Goal: Task Accomplishment & Management: Complete application form

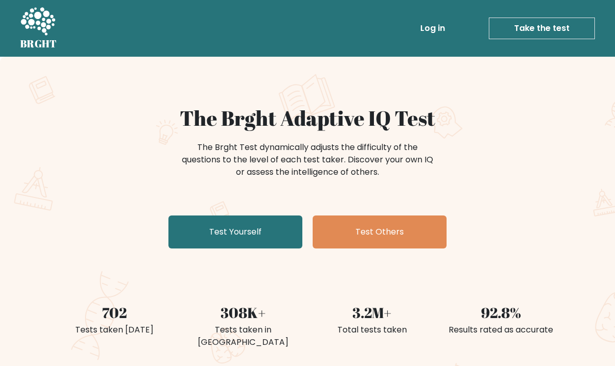
click at [206, 223] on link "Test Yourself" at bounding box center [236, 231] width 134 height 33
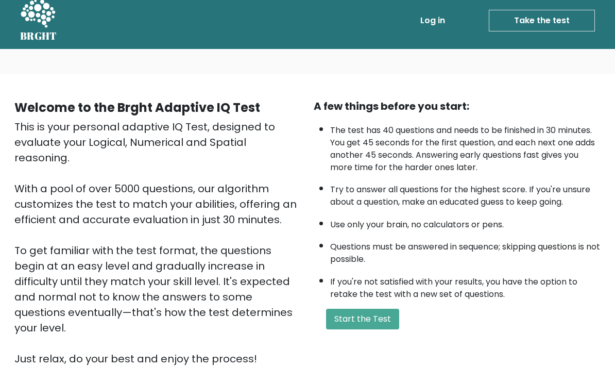
scroll to position [8, 0]
click at [386, 329] on button "Start the Test" at bounding box center [362, 319] width 73 height 21
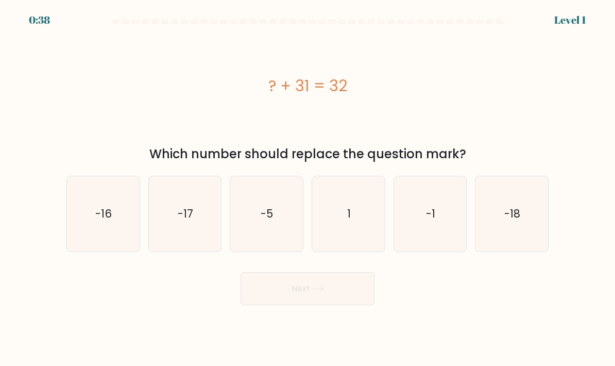
click at [357, 228] on icon "1" at bounding box center [348, 214] width 73 height 73
click at [308, 188] on input "d. 1" at bounding box center [308, 185] width 1 height 5
radio input "true"
click at [334, 305] on button "Next" at bounding box center [308, 288] width 134 height 33
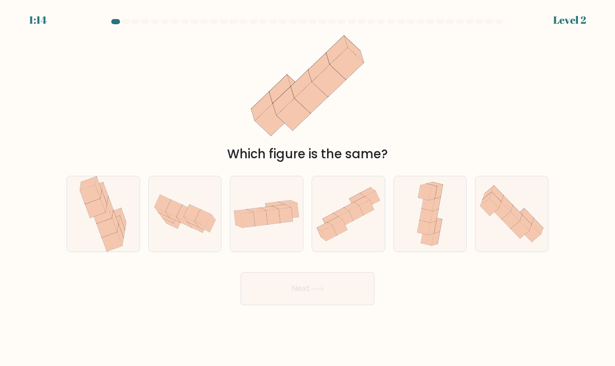
click at [278, 225] on icon at bounding box center [273, 216] width 14 height 15
click at [308, 188] on input "c." at bounding box center [308, 185] width 1 height 5
radio input "true"
click at [339, 297] on button "Next" at bounding box center [308, 288] width 134 height 33
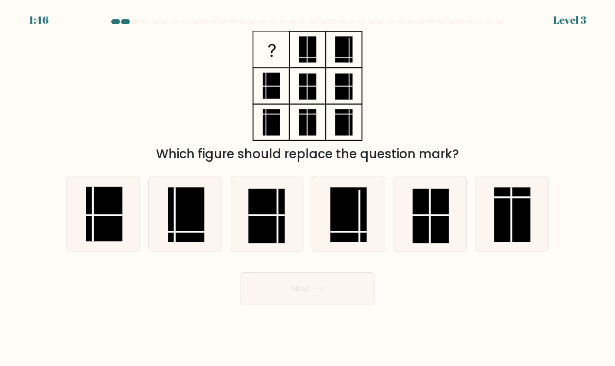
click at [181, 221] on rect at bounding box center [186, 214] width 37 height 55
click at [308, 188] on input "b." at bounding box center [308, 185] width 1 height 5
radio input "true"
click at [339, 302] on button "Next" at bounding box center [308, 288] width 134 height 33
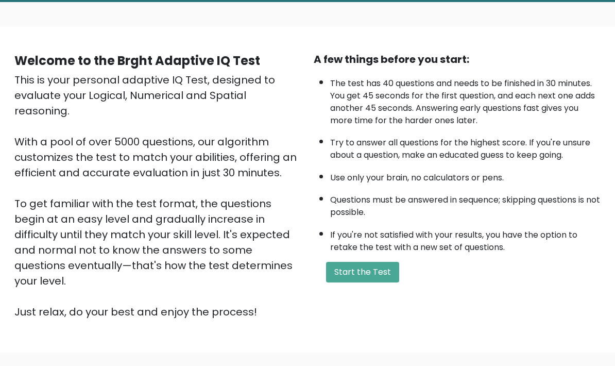
scroll to position [74, 0]
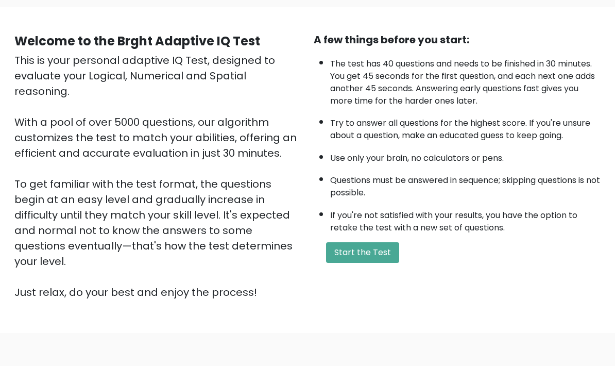
click at [385, 263] on button "Start the Test" at bounding box center [362, 252] width 73 height 21
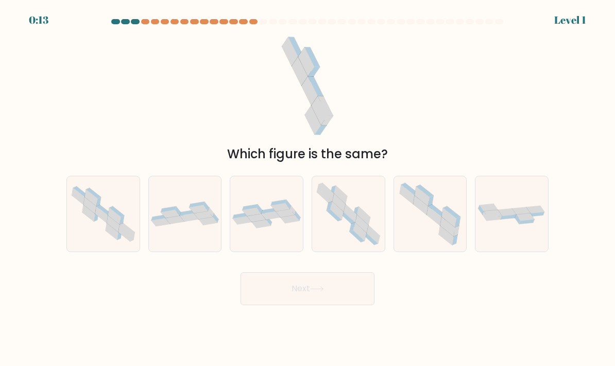
click at [137, 27] on div at bounding box center [307, 23] width 495 height 9
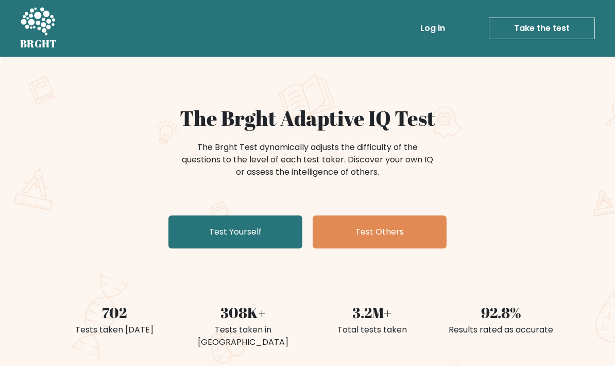
scroll to position [9, 0]
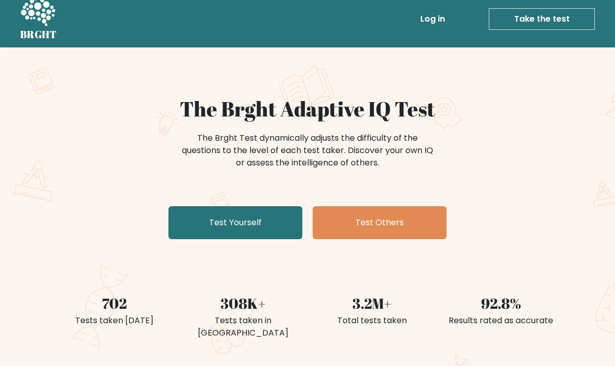
click at [208, 230] on link "Test Yourself" at bounding box center [236, 222] width 134 height 33
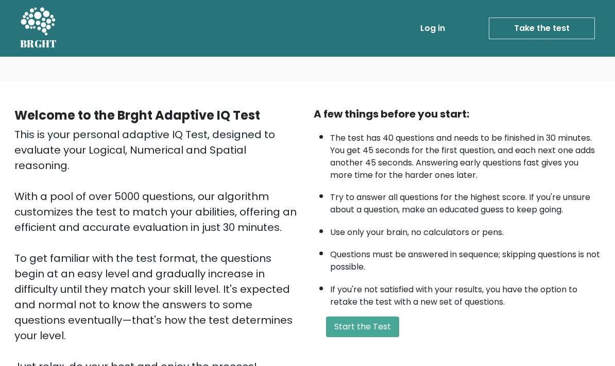
click at [379, 337] on button "Start the Test" at bounding box center [362, 326] width 73 height 21
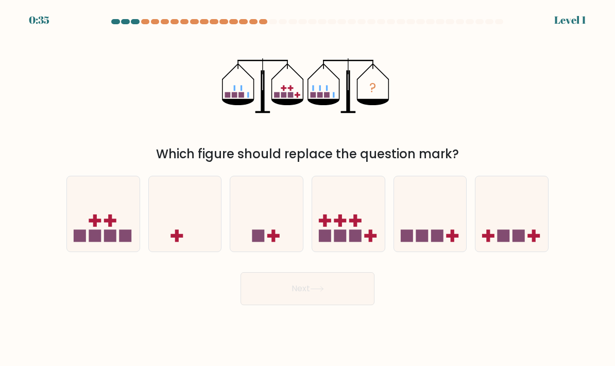
click at [137, 30] on form at bounding box center [307, 162] width 615 height 286
click at [136, 29] on form at bounding box center [307, 162] width 615 height 286
click at [242, 25] on div at bounding box center [307, 23] width 495 height 9
click at [379, 216] on icon at bounding box center [348, 214] width 73 height 60
click at [308, 188] on input "d." at bounding box center [308, 185] width 1 height 5
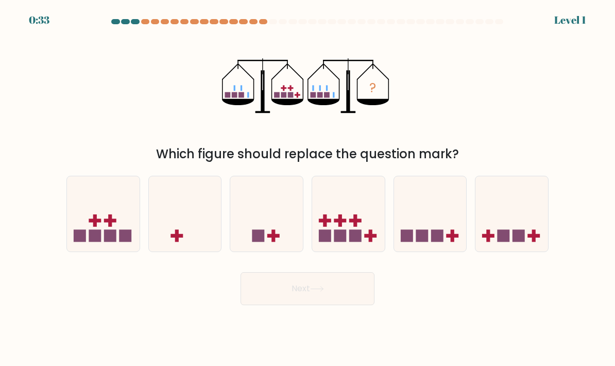
radio input "true"
click at [408, 223] on icon at bounding box center [430, 214] width 73 height 60
click at [308, 188] on input "e." at bounding box center [308, 185] width 1 height 5
radio input "true"
click at [332, 298] on button "Next" at bounding box center [308, 288] width 134 height 33
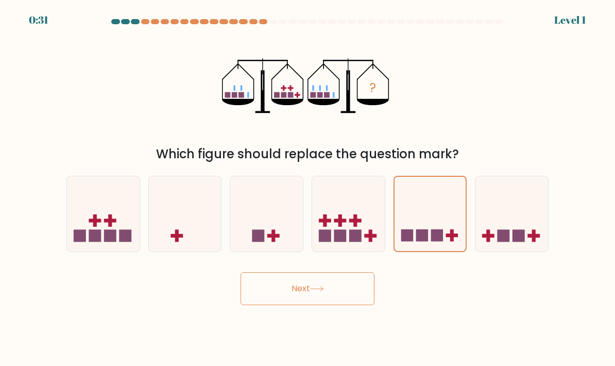
scroll to position [41, 0]
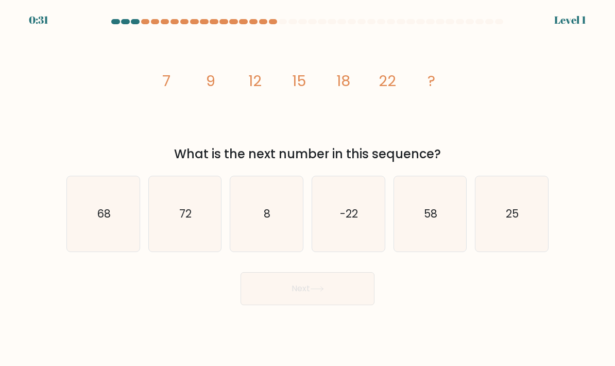
click at [326, 287] on body "0:31 Level 1" at bounding box center [307, 183] width 615 height 366
click at [325, 286] on body "0:31 Level 1" at bounding box center [307, 183] width 615 height 366
click at [340, 199] on icon "-22" at bounding box center [348, 214] width 73 height 73
click at [308, 188] on input "d. -22" at bounding box center [308, 185] width 1 height 5
radio input "true"
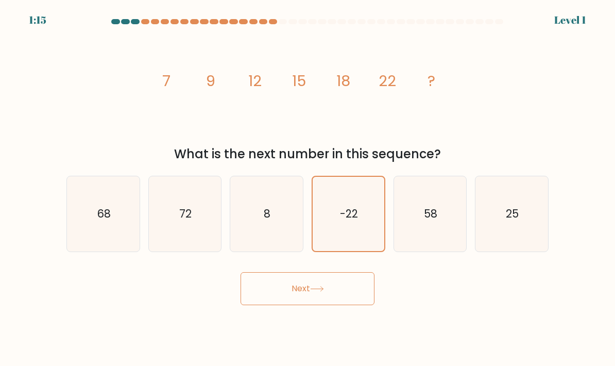
click at [315, 272] on button "Next" at bounding box center [308, 288] width 134 height 33
click at [326, 272] on button "Next" at bounding box center [308, 288] width 134 height 33
click at [315, 272] on button "Next" at bounding box center [308, 288] width 134 height 33
click at [354, 206] on text "-22" at bounding box center [349, 213] width 18 height 15
click at [308, 183] on input "d. -22" at bounding box center [308, 185] width 1 height 5
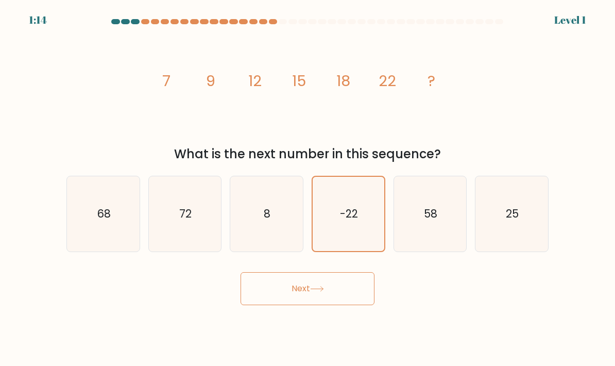
click at [481, 178] on icon "25" at bounding box center [512, 214] width 73 height 73
click at [308, 183] on input "f. 25" at bounding box center [308, 185] width 1 height 5
radio input "true"
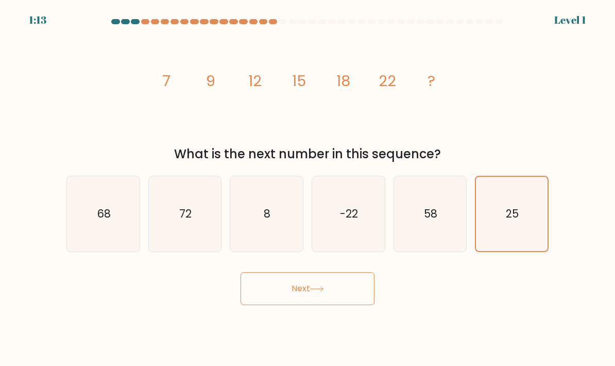
click at [445, 182] on icon "58" at bounding box center [430, 214] width 73 height 73
click at [308, 183] on input "e. 58" at bounding box center [308, 185] width 1 height 5
radio input "true"
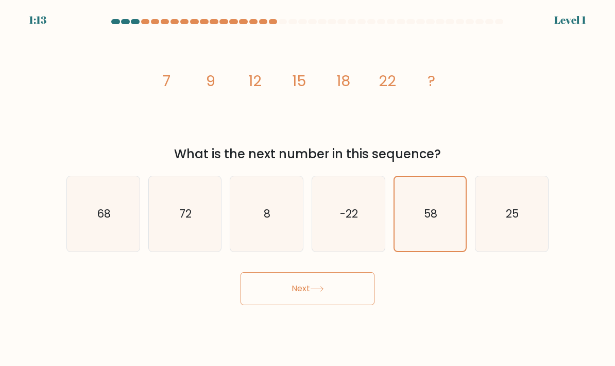
click at [335, 272] on button "Next" at bounding box center [308, 288] width 134 height 33
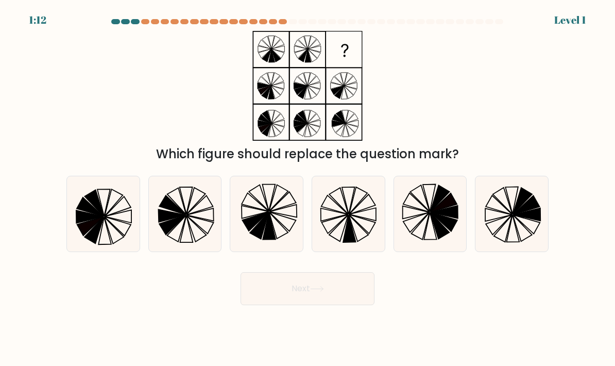
click at [345, 272] on button "Next" at bounding box center [308, 288] width 134 height 33
click at [328, 272] on button "Next" at bounding box center [308, 288] width 134 height 33
click at [327, 272] on button "Next" at bounding box center [308, 288] width 134 height 33
click at [326, 272] on button "Next" at bounding box center [308, 288] width 134 height 33
click at [329, 272] on button "Next" at bounding box center [308, 288] width 134 height 33
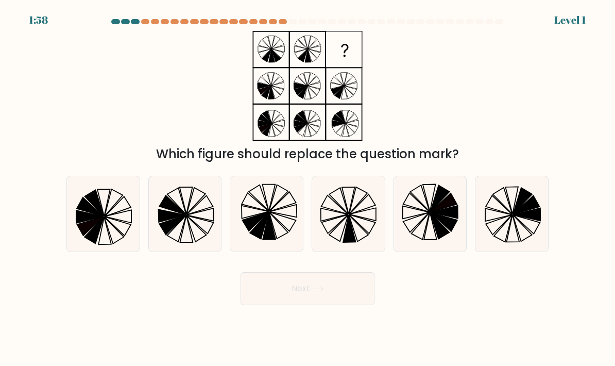
click at [328, 272] on button "Next" at bounding box center [308, 288] width 134 height 33
click at [335, 272] on button "Next" at bounding box center [308, 288] width 134 height 33
click at [339, 272] on button "Next" at bounding box center [308, 288] width 134 height 33
click at [288, 272] on button "Next" at bounding box center [308, 288] width 134 height 33
click at [277, 212] on icon at bounding box center [283, 221] width 27 height 19
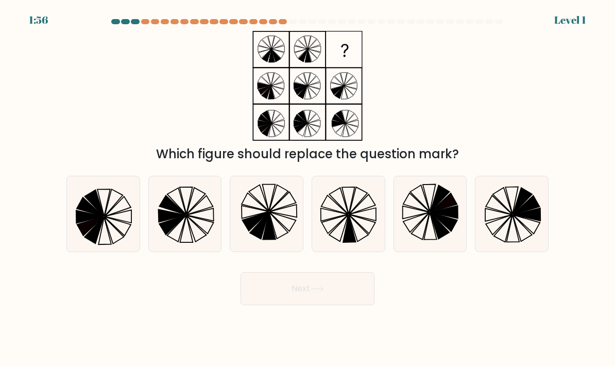
click at [308, 188] on input "c." at bounding box center [308, 185] width 1 height 5
radio input "true"
click at [270, 212] on icon at bounding box center [269, 225] width 13 height 27
click at [308, 188] on input "c." at bounding box center [308, 185] width 1 height 5
click at [306, 275] on button "Next" at bounding box center [308, 288] width 134 height 33
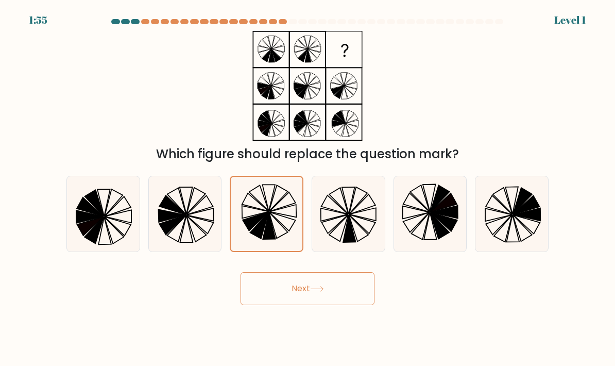
click at [322, 286] on icon at bounding box center [317, 289] width 14 height 6
click at [321, 286] on icon at bounding box center [317, 289] width 14 height 6
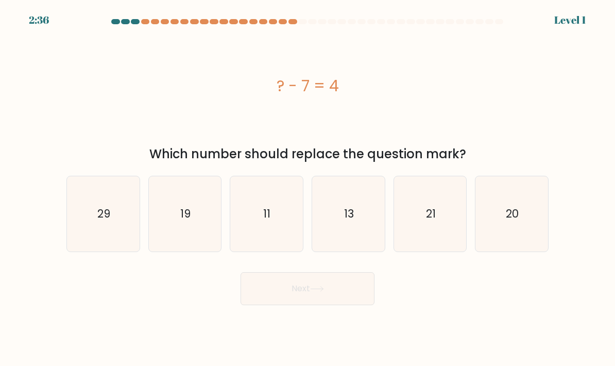
click at [334, 272] on button "Next" at bounding box center [308, 288] width 134 height 33
click at [351, 206] on text "13" at bounding box center [349, 213] width 10 height 15
click at [308, 183] on input "d. 13" at bounding box center [308, 185] width 1 height 5
radio input "true"
click at [289, 272] on button "Next" at bounding box center [308, 288] width 134 height 33
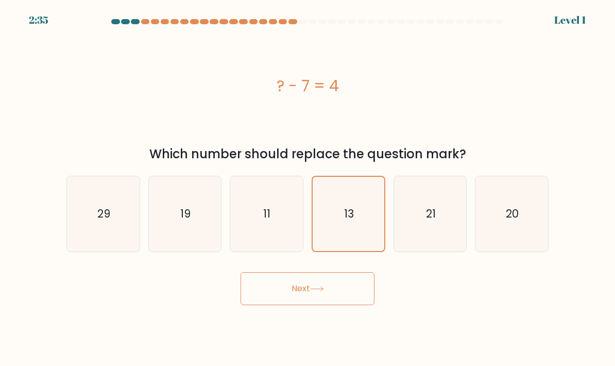
click at [289, 272] on button "Next" at bounding box center [308, 288] width 134 height 33
click at [283, 272] on button "Next" at bounding box center [308, 288] width 134 height 33
click at [282, 272] on button "Next" at bounding box center [308, 288] width 134 height 33
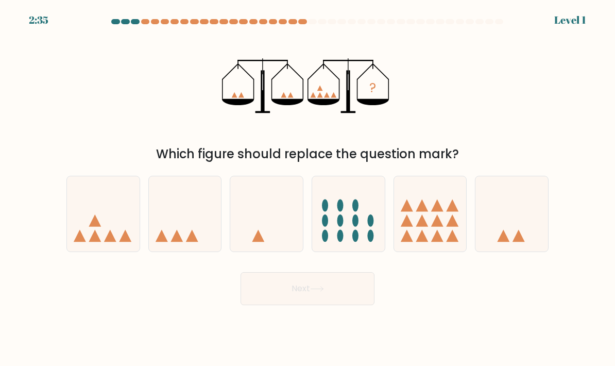
click at [290, 272] on button "Next" at bounding box center [308, 288] width 134 height 33
click at [354, 187] on icon at bounding box center [348, 214] width 73 height 60
click at [308, 187] on input "d." at bounding box center [308, 185] width 1 height 5
radio input "true"
click at [335, 275] on button "Next" at bounding box center [308, 288] width 134 height 33
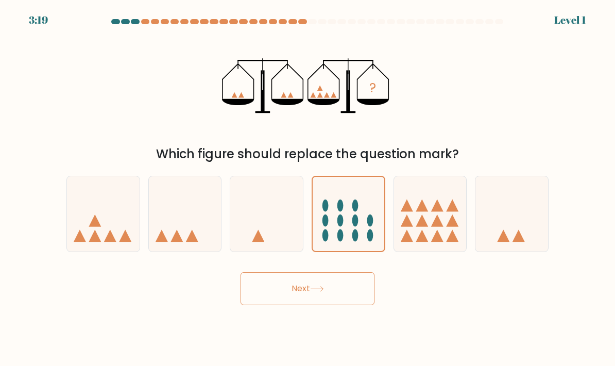
click at [348, 272] on button "Next" at bounding box center [308, 288] width 134 height 33
click at [354, 272] on button "Next" at bounding box center [308, 288] width 134 height 33
click at [340, 272] on button "Next" at bounding box center [308, 288] width 134 height 33
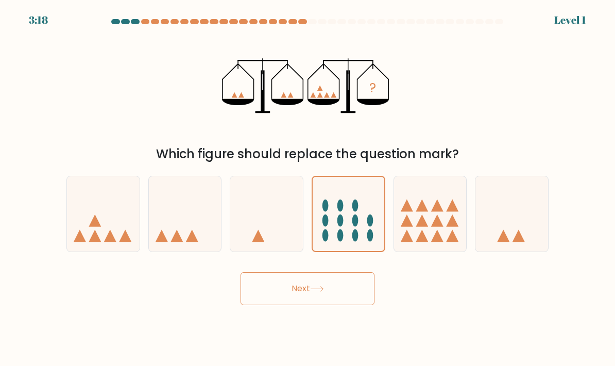
click at [340, 272] on button "Next" at bounding box center [308, 288] width 134 height 33
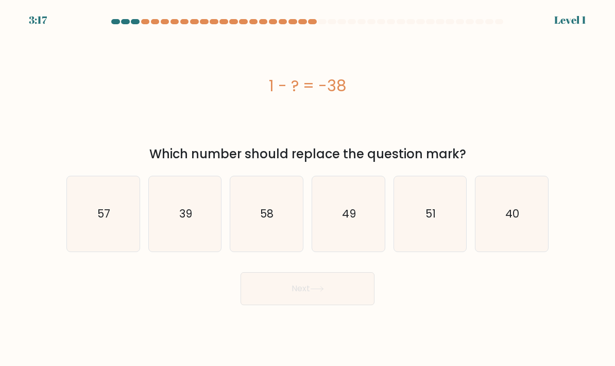
click at [331, 272] on button "Next" at bounding box center [308, 288] width 134 height 33
click at [369, 178] on icon "49" at bounding box center [348, 214] width 73 height 73
click at [308, 183] on input "d. 49" at bounding box center [308, 185] width 1 height 5
radio input "true"
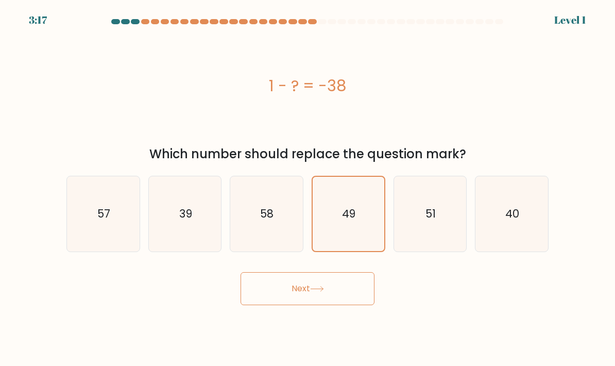
click at [329, 272] on button "Next" at bounding box center [308, 288] width 134 height 33
click at [317, 272] on button "Next" at bounding box center [308, 288] width 134 height 33
click at [296, 272] on button "Next" at bounding box center [308, 288] width 134 height 33
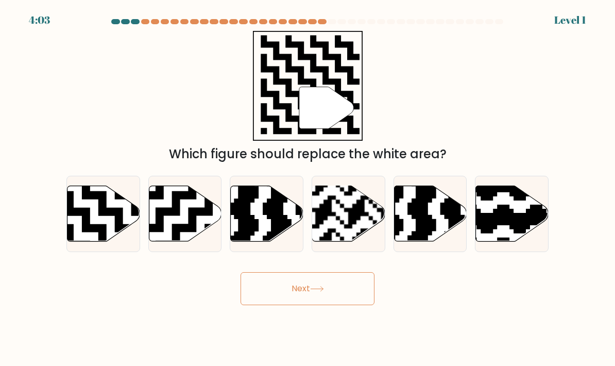
click at [309, 272] on button "Next" at bounding box center [308, 288] width 134 height 33
click at [308, 272] on button "Next" at bounding box center [308, 288] width 134 height 33
click at [349, 181] on rect at bounding box center [323, 244] width 131 height 131
click at [308, 183] on input "d." at bounding box center [308, 185] width 1 height 5
radio input "true"
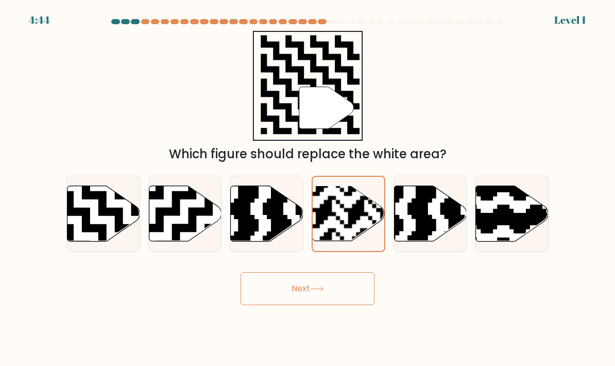
scroll to position [0, 0]
click at [322, 305] on button "Next" at bounding box center [308, 288] width 134 height 33
click at [321, 305] on button "Next" at bounding box center [308, 288] width 134 height 33
click at [339, 301] on button "Next" at bounding box center [308, 288] width 134 height 33
click at [338, 301] on button "Next" at bounding box center [308, 288] width 134 height 33
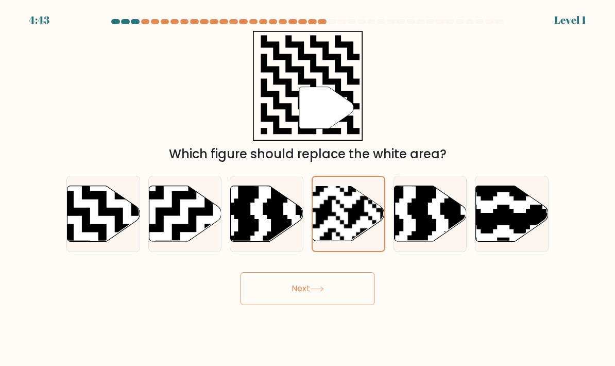
click at [354, 305] on button "Next" at bounding box center [308, 288] width 134 height 33
click at [330, 291] on button "Next" at bounding box center [308, 288] width 134 height 33
click at [329, 294] on button "Next" at bounding box center [308, 288] width 134 height 33
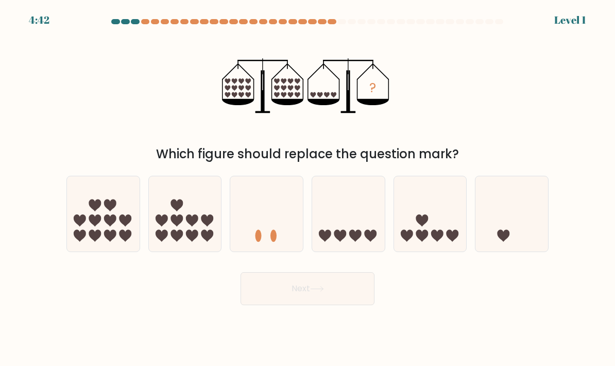
click at [338, 297] on button "Next" at bounding box center [308, 288] width 134 height 33
click at [337, 297] on button "Next" at bounding box center [308, 288] width 134 height 33
click at [352, 218] on icon at bounding box center [348, 214] width 73 height 60
click at [308, 188] on input "d." at bounding box center [308, 185] width 1 height 5
radio input "true"
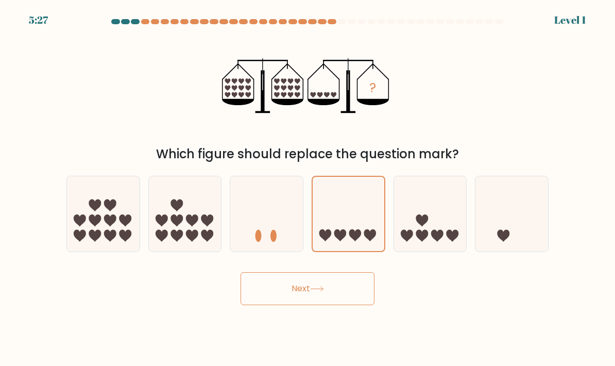
click at [346, 303] on button "Next" at bounding box center [308, 288] width 134 height 33
click at [342, 305] on button "Next" at bounding box center [308, 288] width 134 height 33
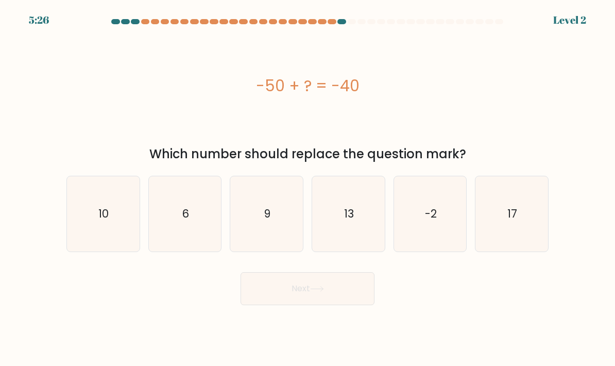
click at [331, 305] on button "Next" at bounding box center [308, 288] width 134 height 33
click at [444, 217] on icon "-2" at bounding box center [430, 214] width 73 height 73
click at [308, 188] on input "e. -2" at bounding box center [308, 185] width 1 height 5
radio input "true"
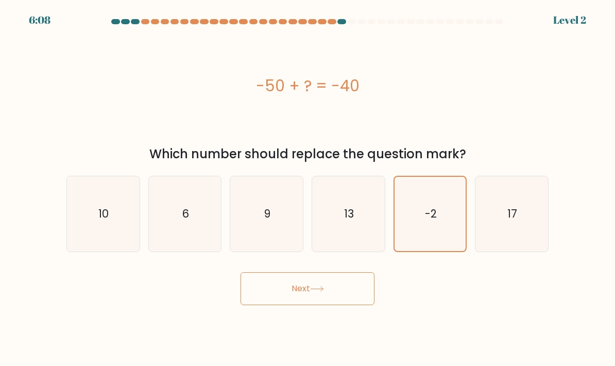
click at [342, 305] on button "Next" at bounding box center [308, 288] width 134 height 33
click at [336, 300] on button "Next" at bounding box center [308, 288] width 134 height 33
click at [356, 305] on button "Next" at bounding box center [308, 288] width 134 height 33
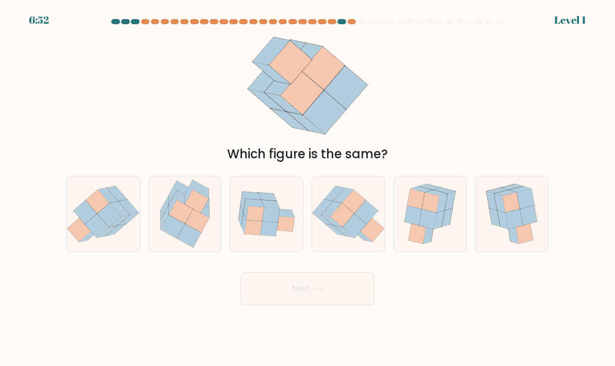
click at [481, 219] on icon at bounding box center [512, 213] width 62 height 75
click at [308, 188] on input "f." at bounding box center [308, 185] width 1 height 5
radio input "true"
click at [410, 237] on icon at bounding box center [430, 213] width 62 height 75
click at [308, 188] on input "e." at bounding box center [308, 185] width 1 height 5
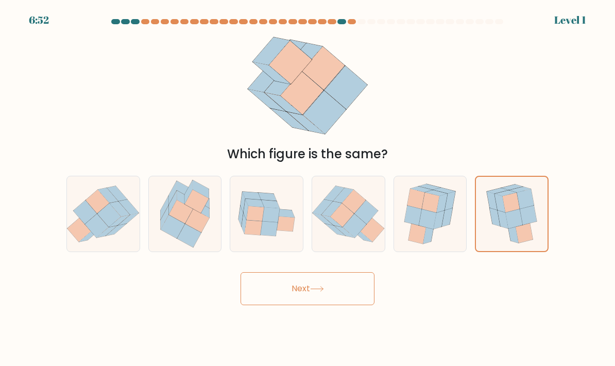
radio input "true"
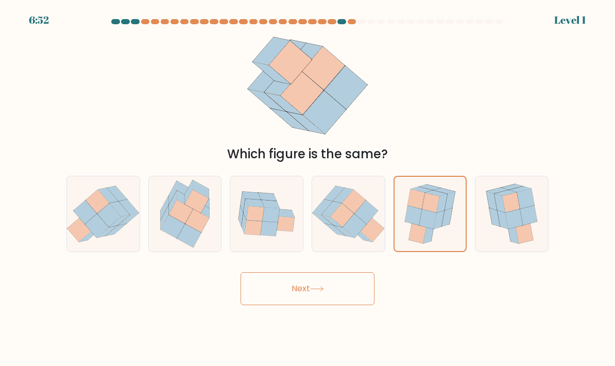
click at [348, 304] on button "Next" at bounding box center [308, 288] width 134 height 33
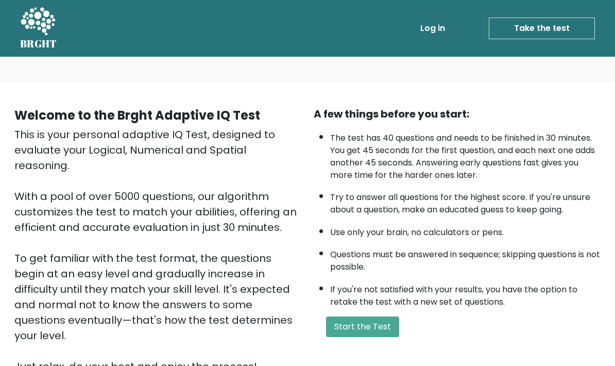
click at [371, 337] on button "Start the Test" at bounding box center [362, 326] width 73 height 21
click at [569, 33] on link "Take the test" at bounding box center [542, 29] width 106 height 22
click at [564, 33] on link "Take the test" at bounding box center [542, 29] width 106 height 22
